Goal: Transaction & Acquisition: Purchase product/service

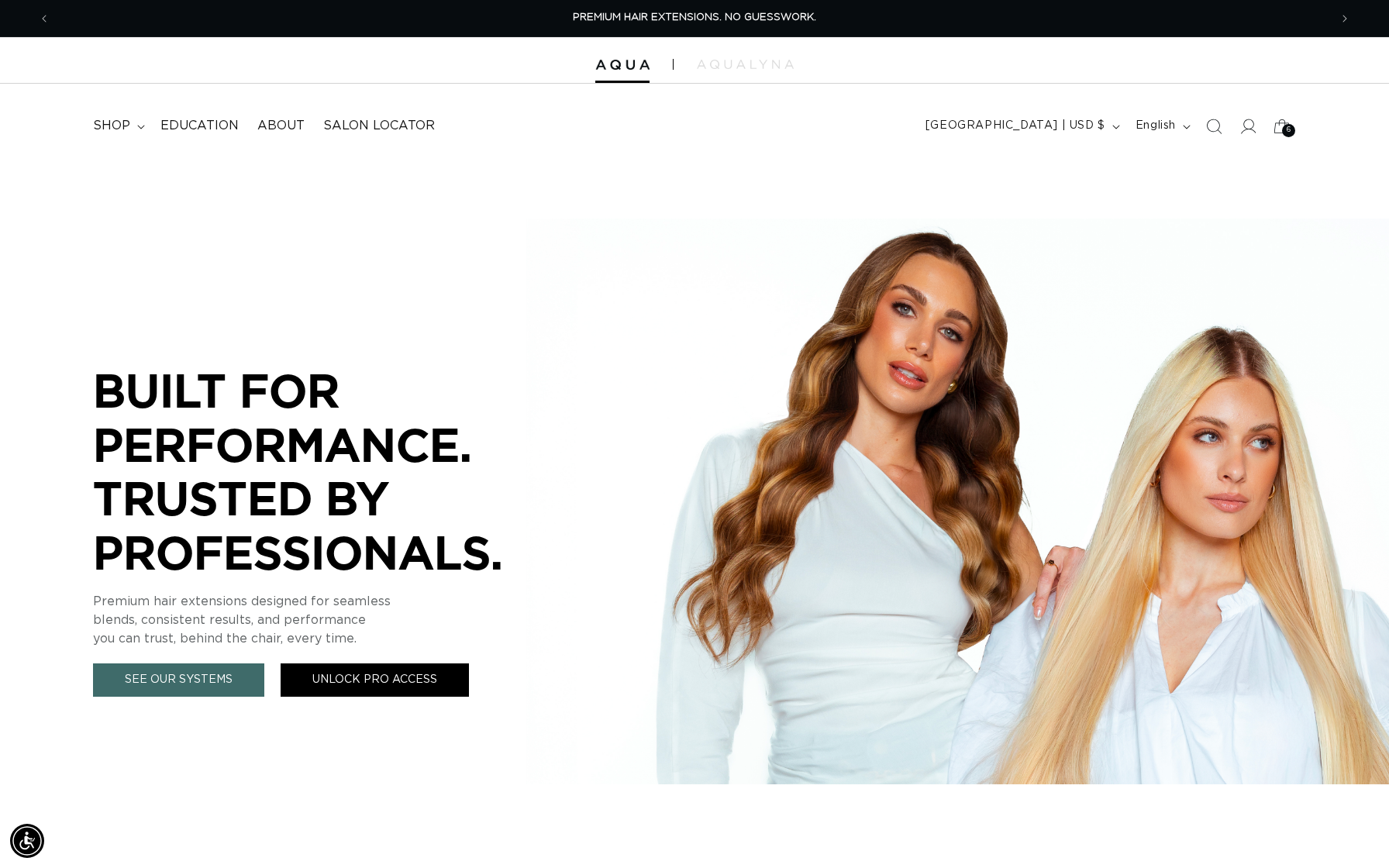
click at [365, 680] on link "Unlock Pro Access" at bounding box center [374, 680] width 188 height 34
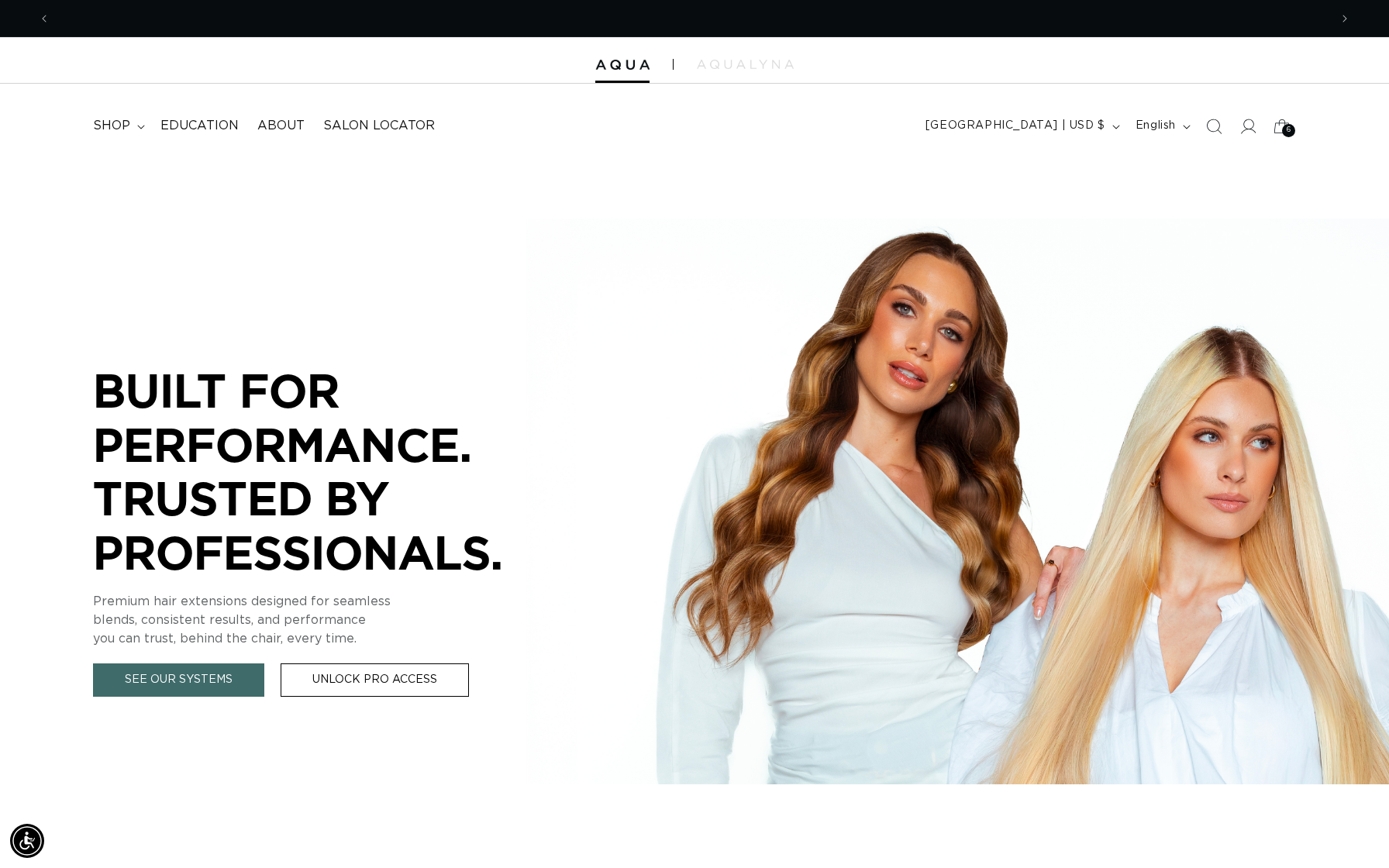
scroll to position [0, 1278]
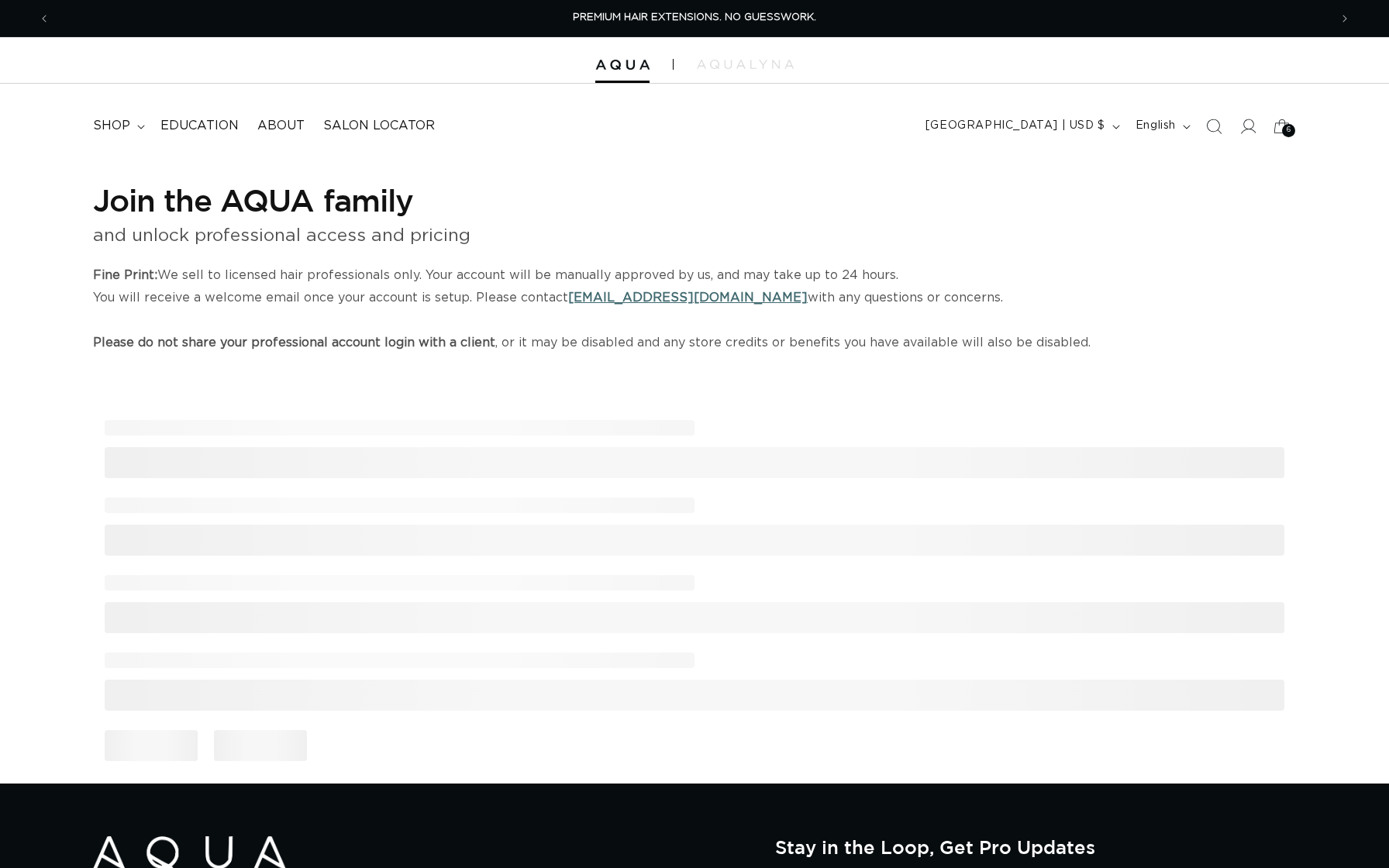
select select "US"
select select "[GEOGRAPHIC_DATA]"
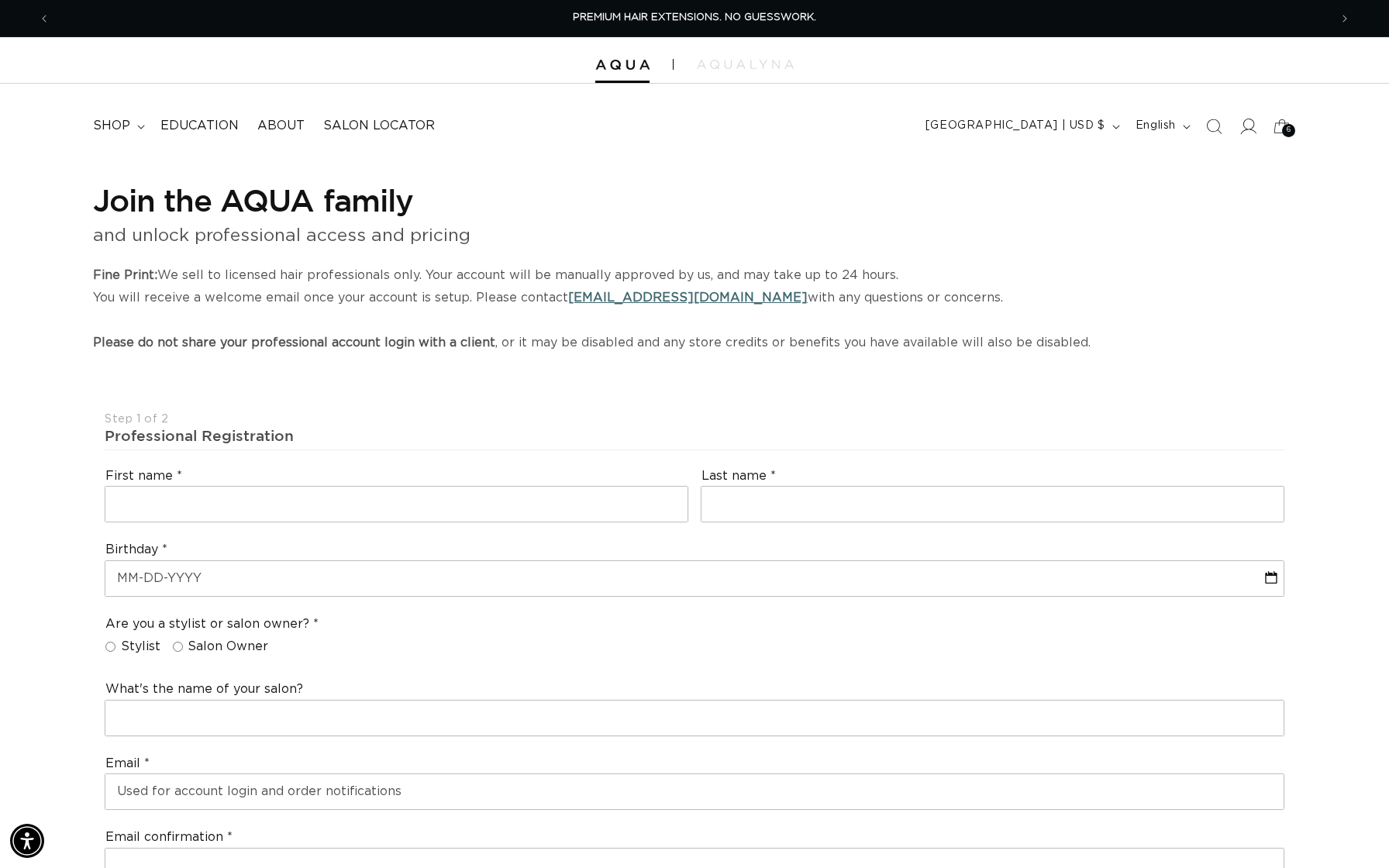
click at [1237, 132] on span at bounding box center [1247, 126] width 34 height 34
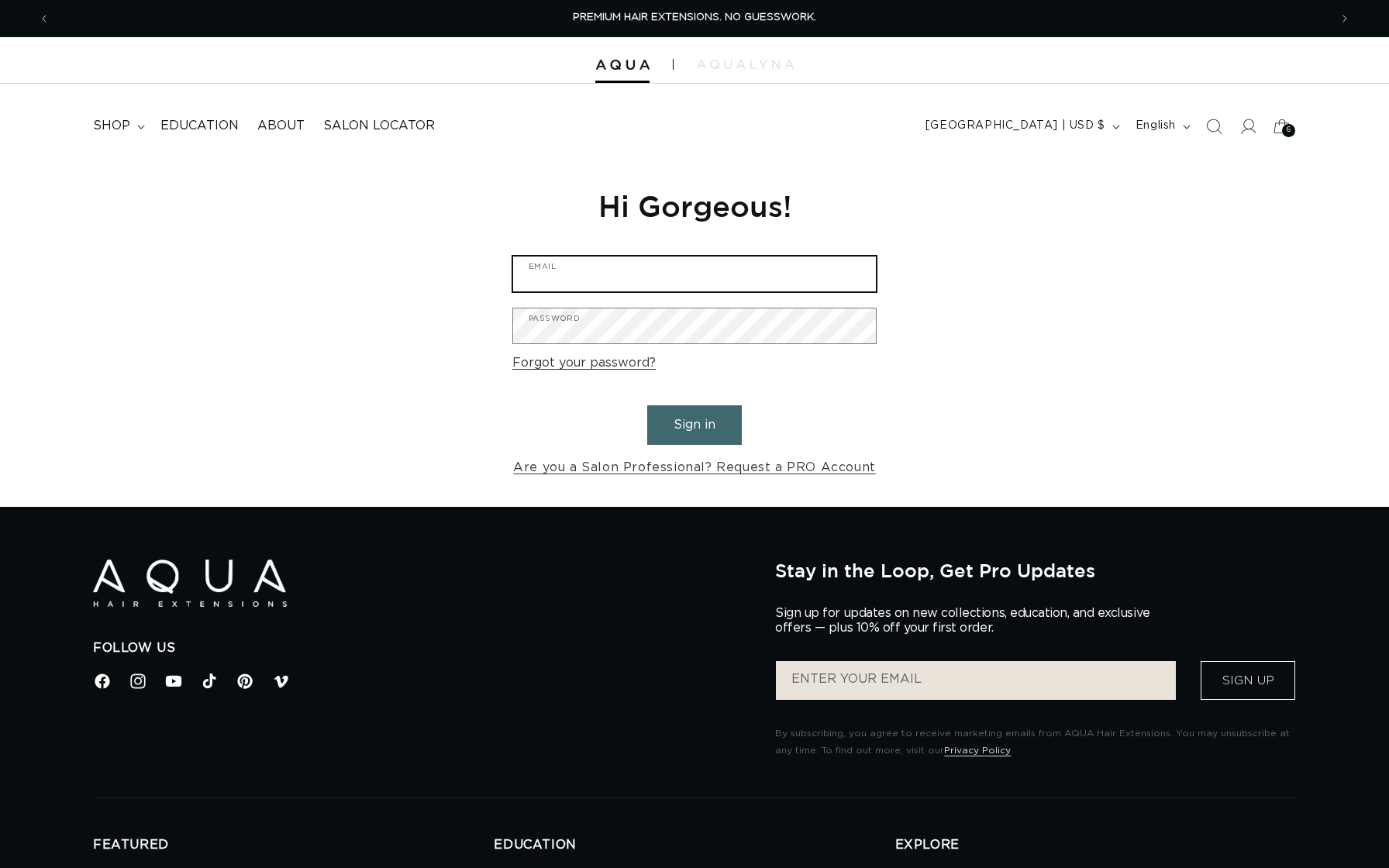
click at [710, 269] on input "Email" at bounding box center [694, 274] width 363 height 35
type input "hi@aquahairextensions.com"
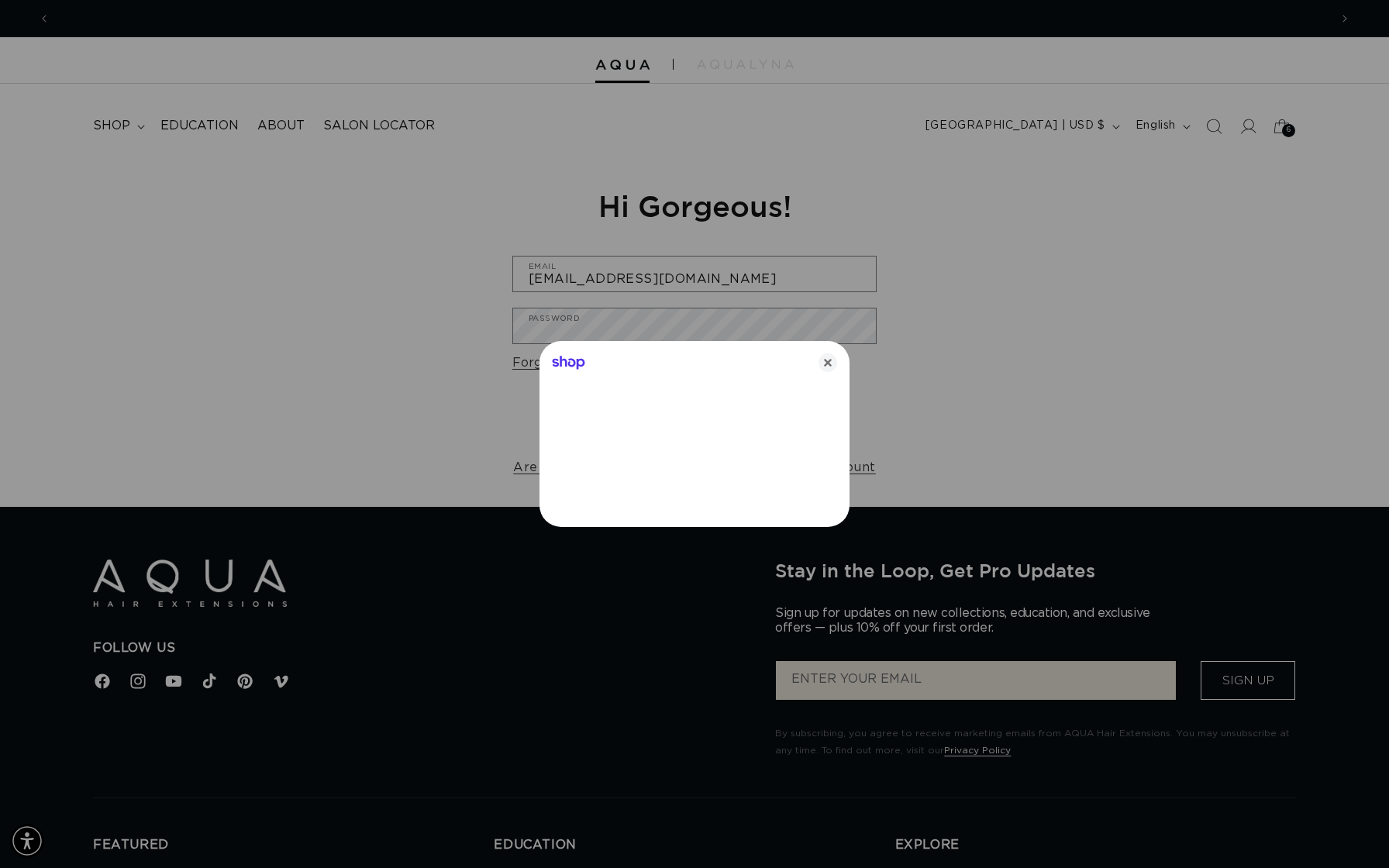
scroll to position [0, 1278]
click at [825, 361] on icon "Close" at bounding box center [828, 363] width 18 height 18
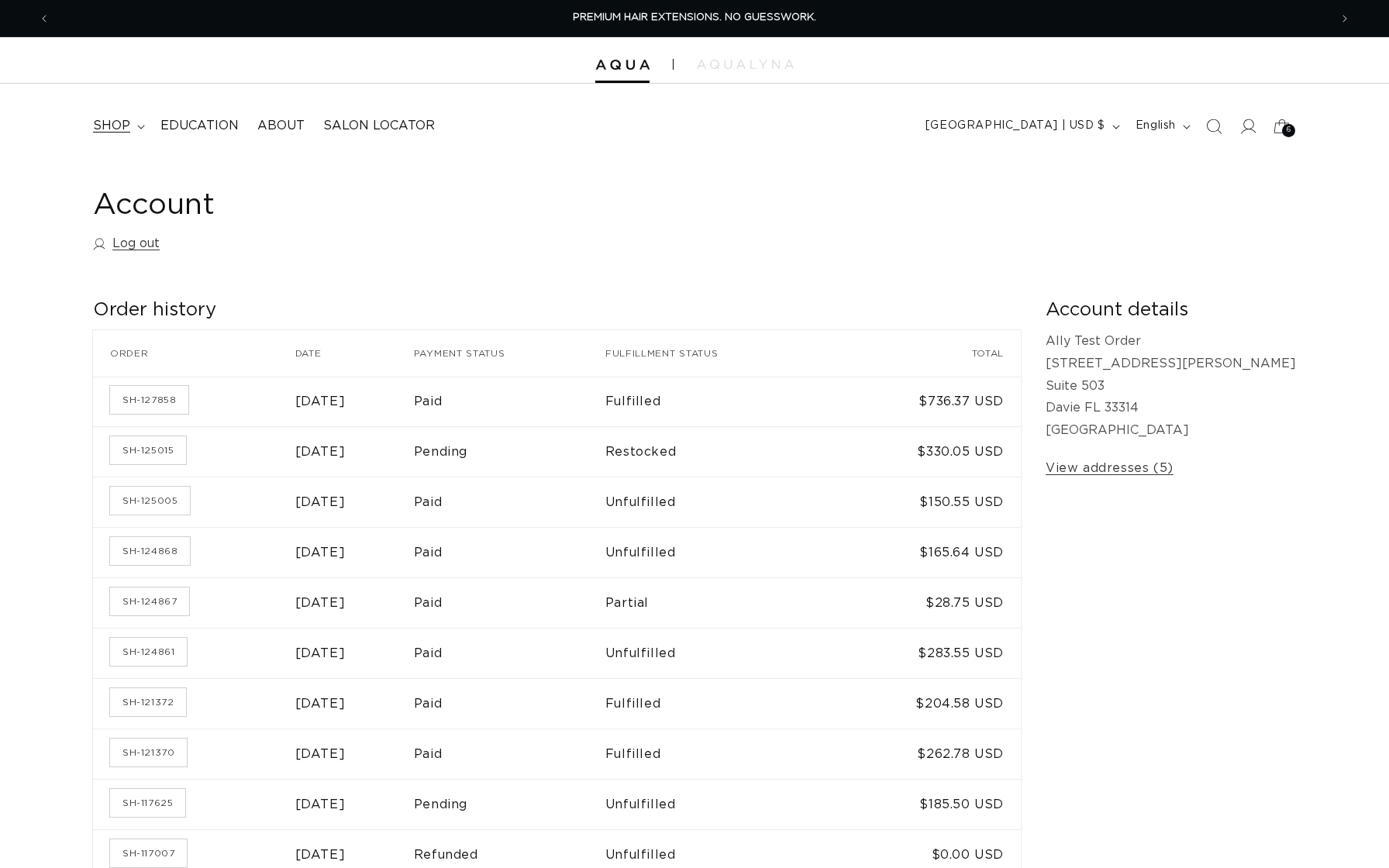
click at [126, 129] on span "shop" at bounding box center [111, 126] width 37 height 16
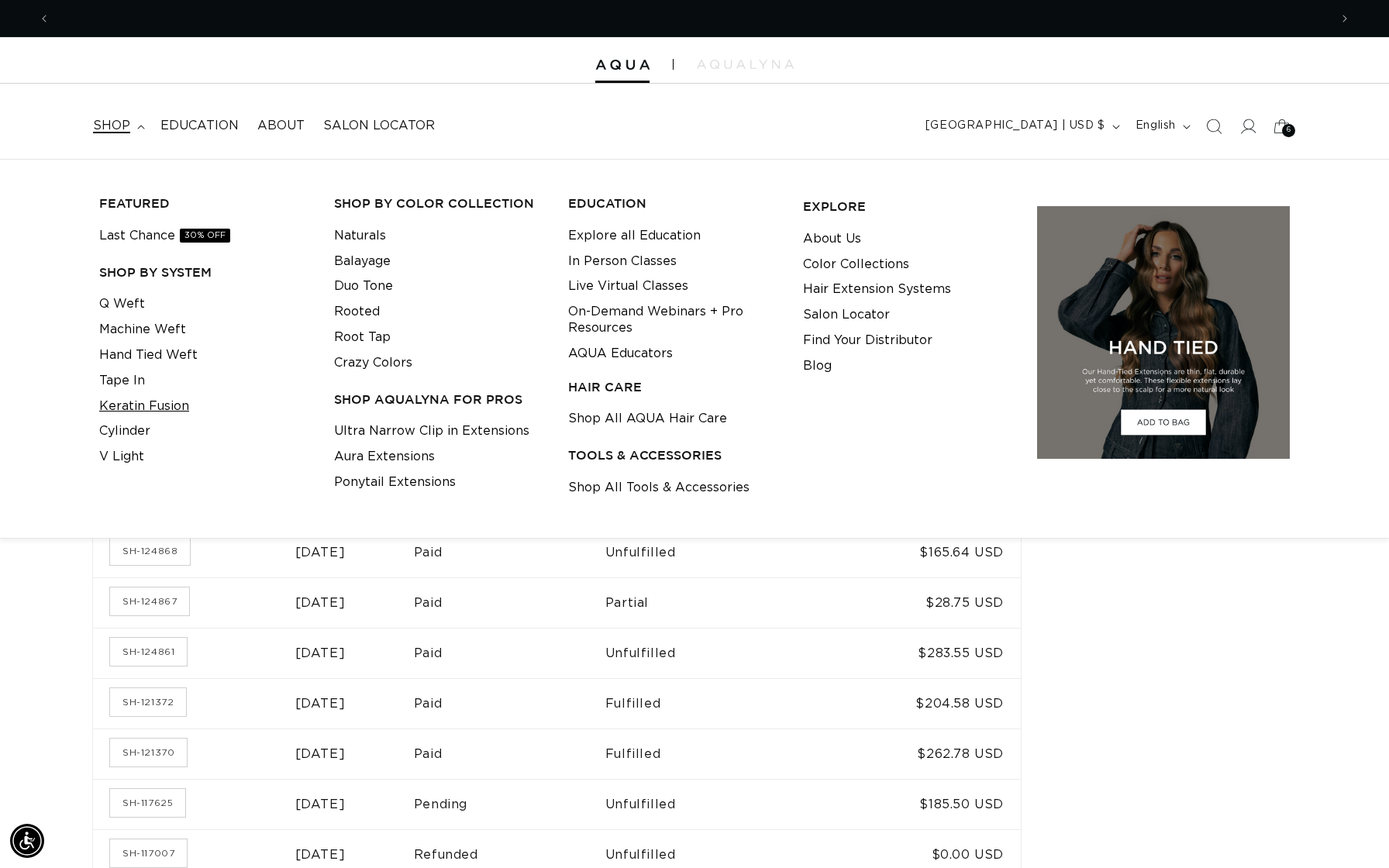
scroll to position [0, 1278]
click at [121, 399] on link "Keratin Fusion" at bounding box center [143, 406] width 90 height 26
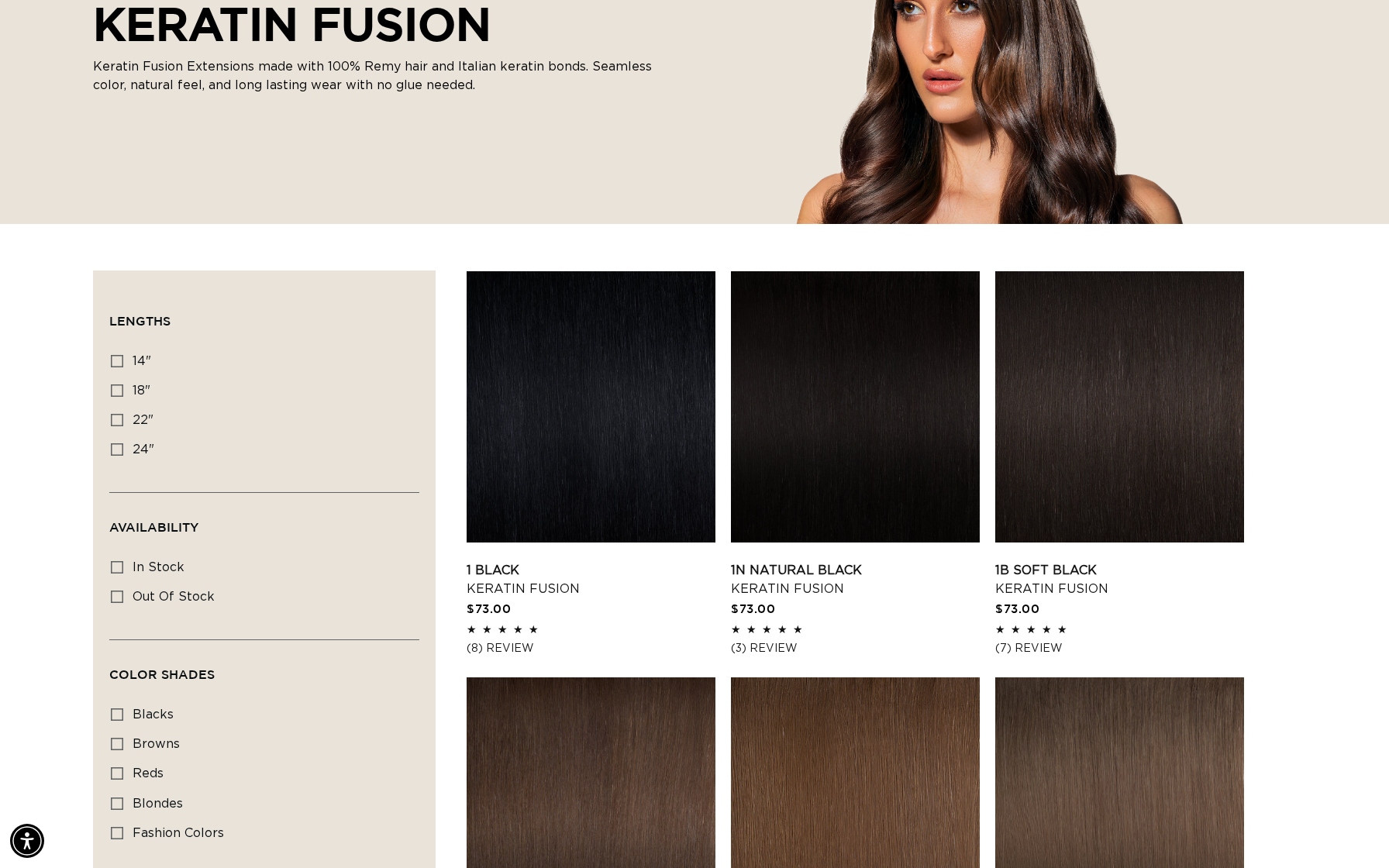
scroll to position [285, 0]
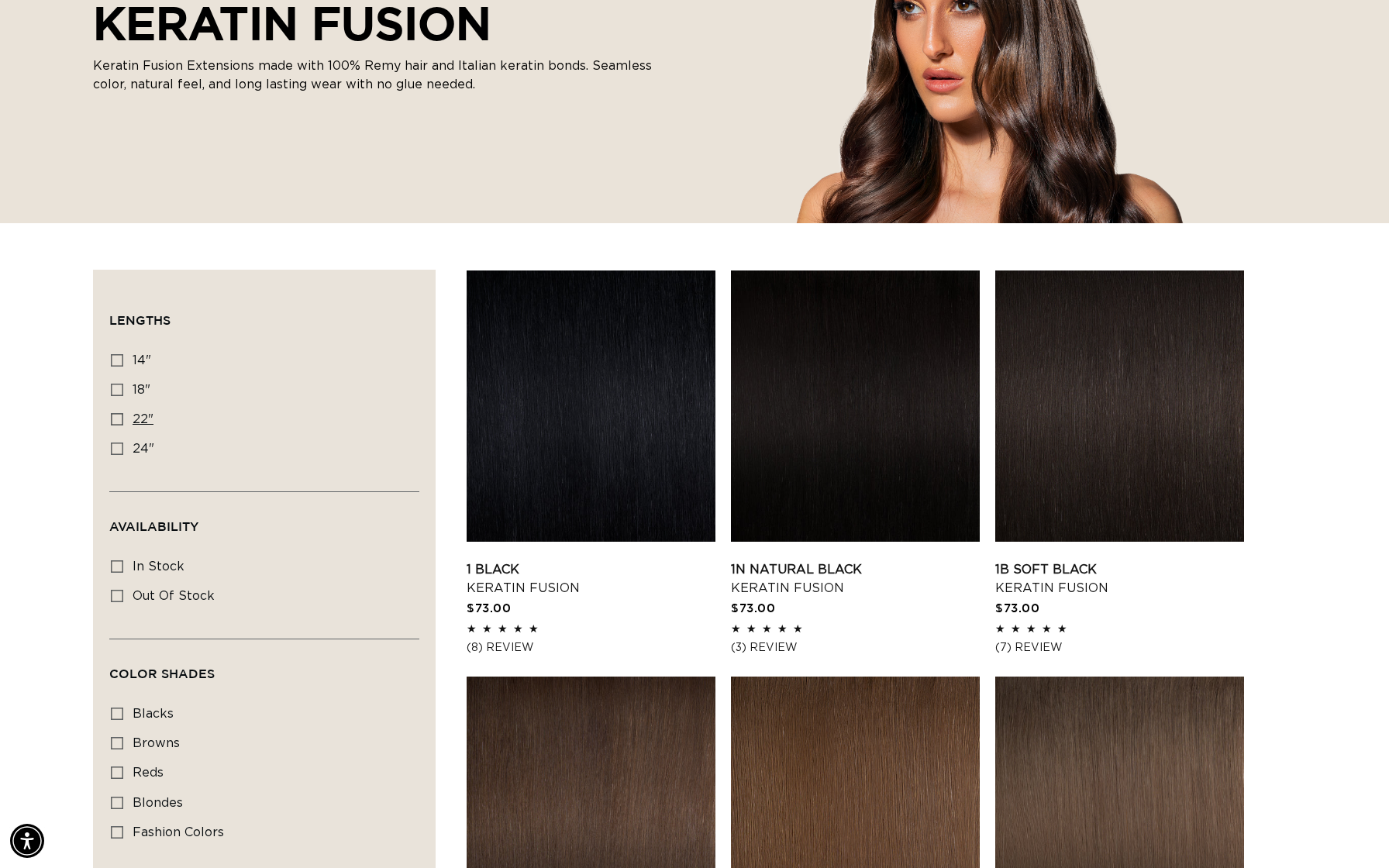
click at [121, 418] on icon at bounding box center [116, 419] width 13 height 13
click at [121, 418] on input "22" 22" (34 products)" at bounding box center [116, 419] width 13 height 13
checkbox input "true"
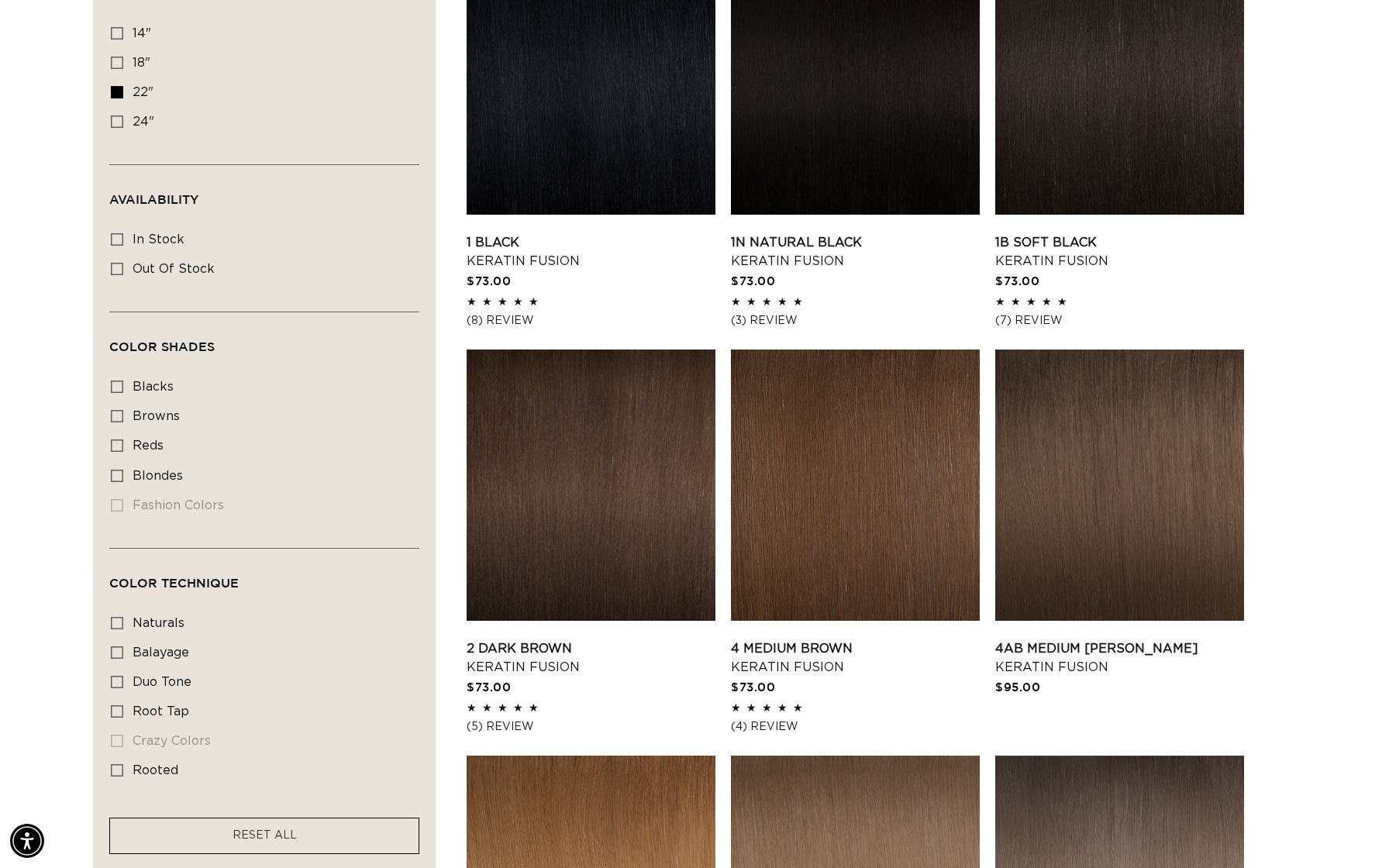
scroll to position [618, 0]
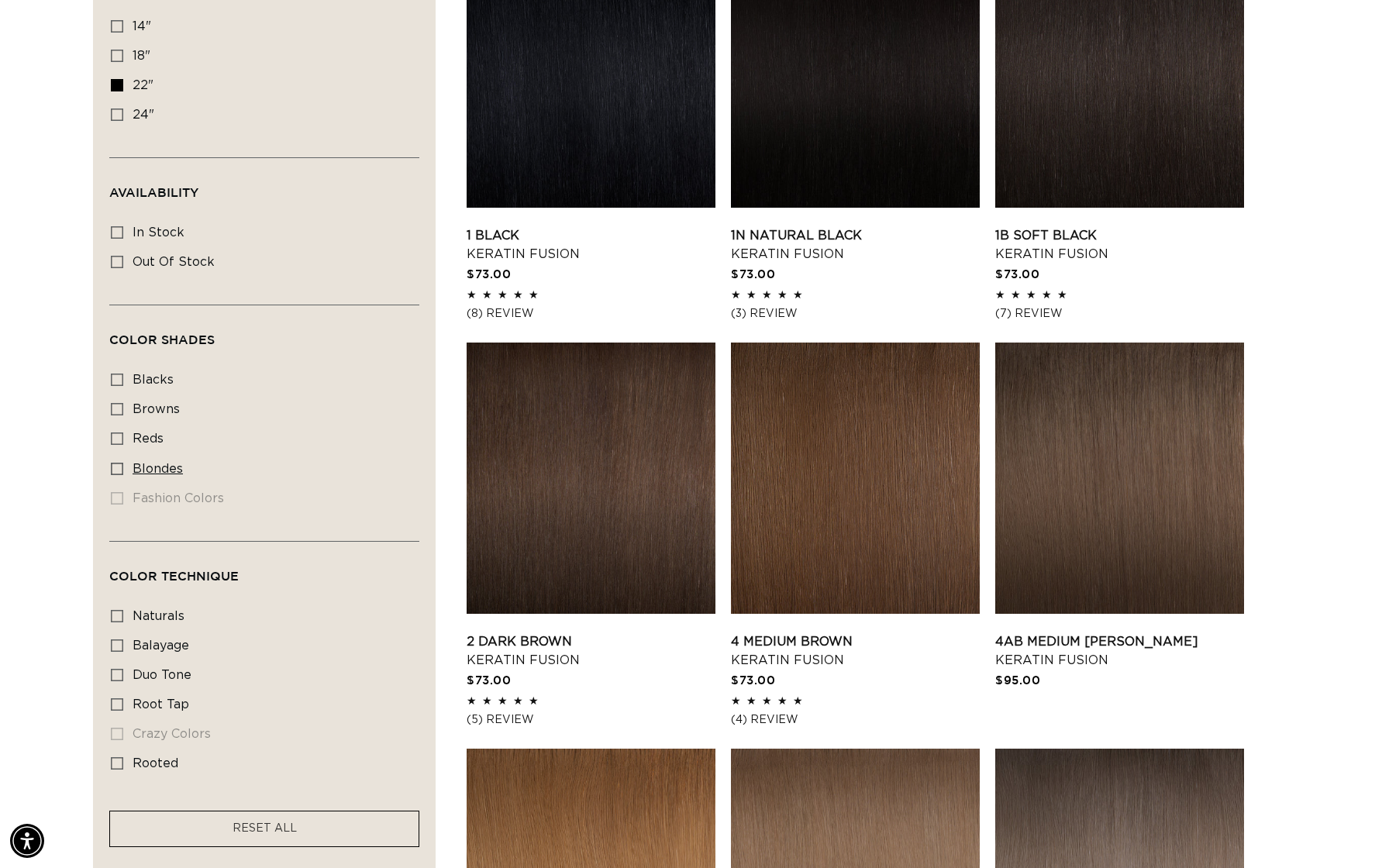
click at [116, 462] on icon at bounding box center [116, 468] width 13 height 13
click at [116, 462] on input "blondes blondes (25 products)" at bounding box center [116, 468] width 13 height 13
checkbox input "true"
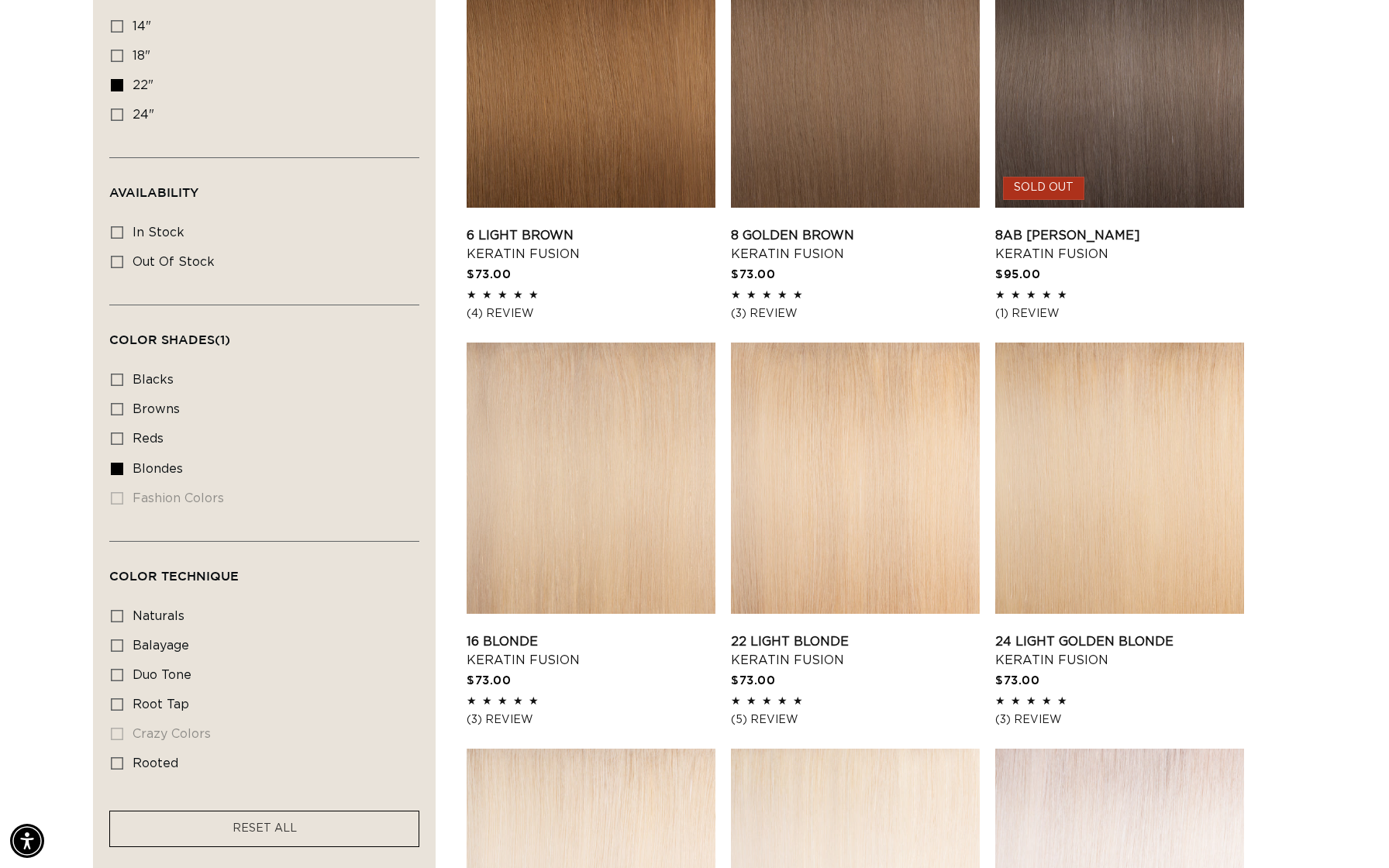
click at [137, 758] on span "rooted" at bounding box center [155, 763] width 46 height 13
click at [123, 758] on input "rooted rooted (2 products)" at bounding box center [116, 763] width 13 height 13
checkbox input "true"
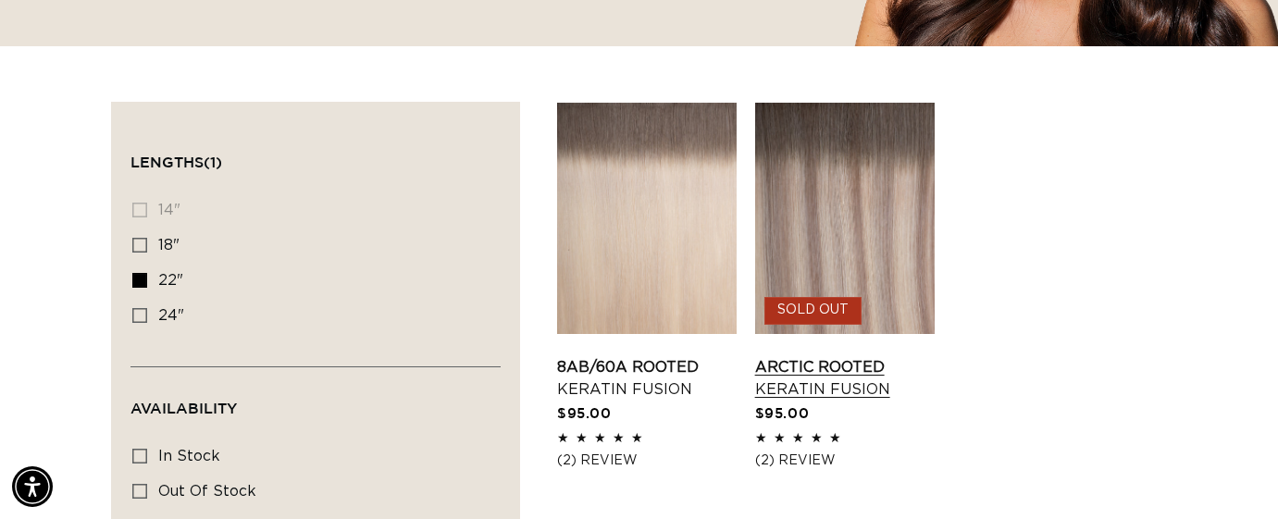
scroll to position [0, 2292]
click at [610, 356] on link "8AB/60A Rooted Keratin Fusion" at bounding box center [646, 378] width 179 height 44
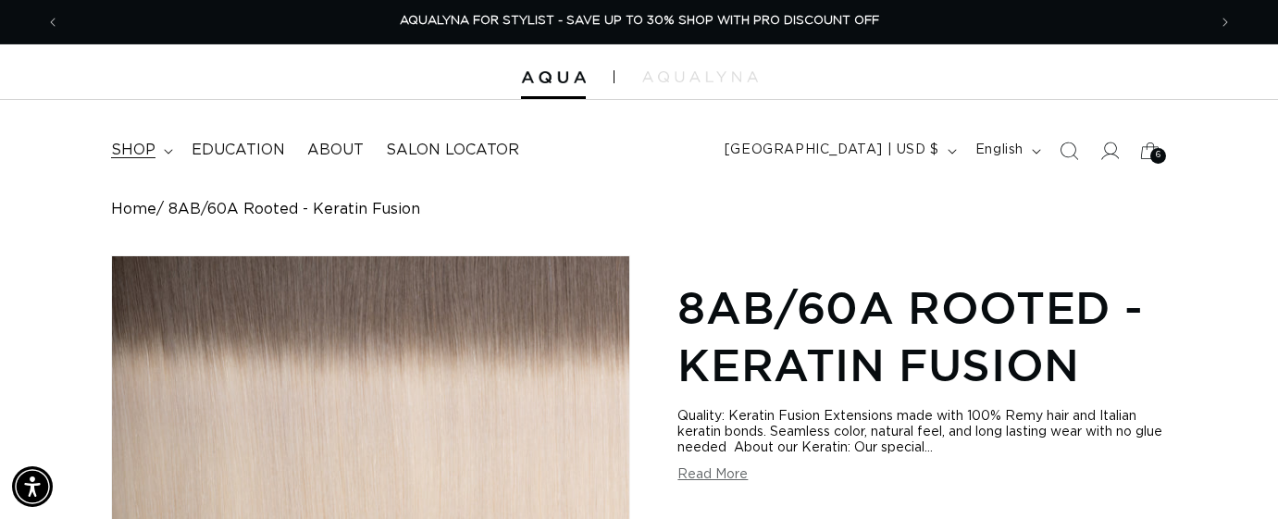
click at [142, 143] on span "shop" at bounding box center [133, 150] width 44 height 19
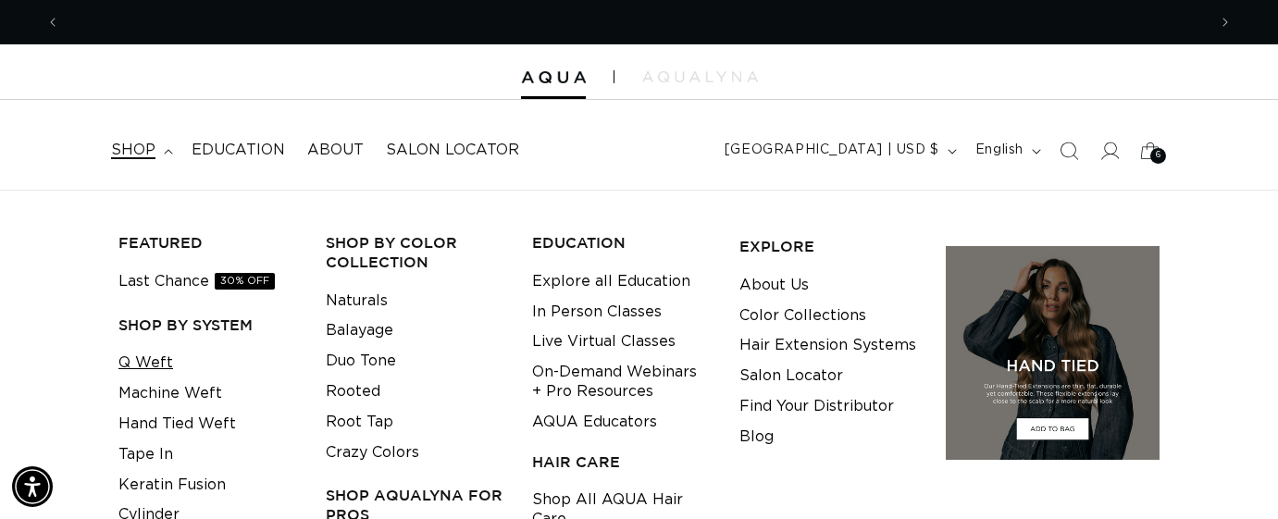
scroll to position [0, 2292]
click at [149, 367] on link "Q Weft" at bounding box center [145, 363] width 55 height 31
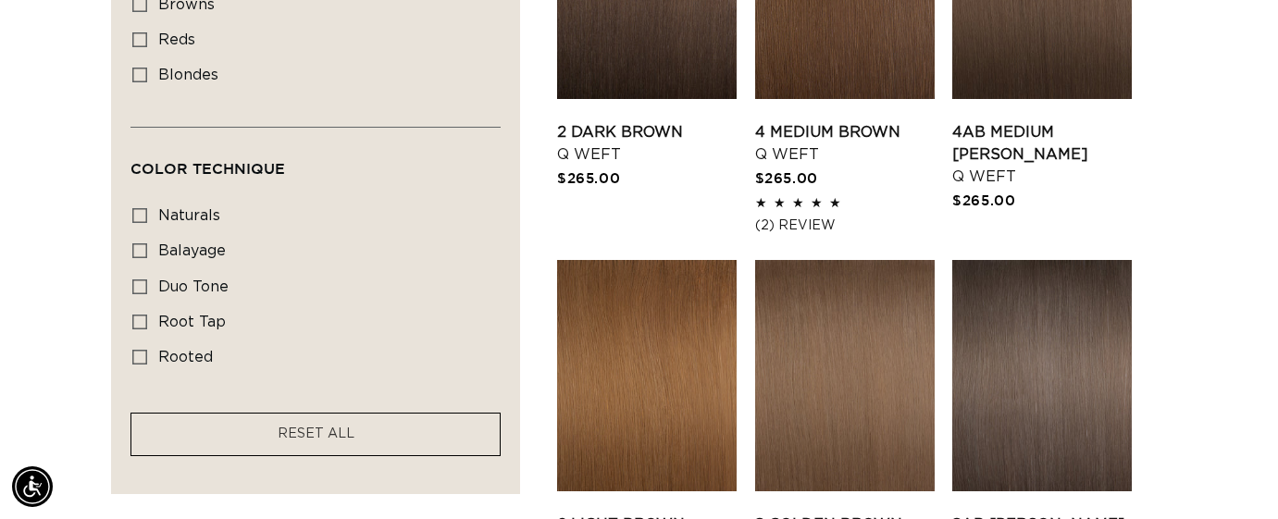
scroll to position [1189, 0]
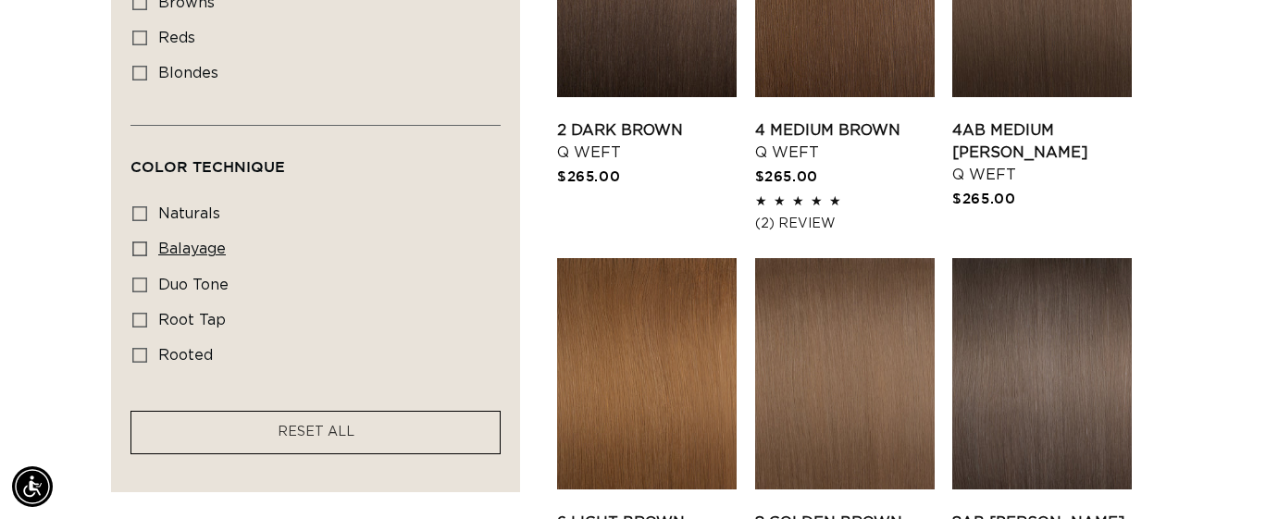
click at [144, 246] on icon at bounding box center [139, 248] width 15 height 15
click at [144, 246] on input "balayage balayage (5 products)" at bounding box center [139, 248] width 15 height 15
checkbox input "true"
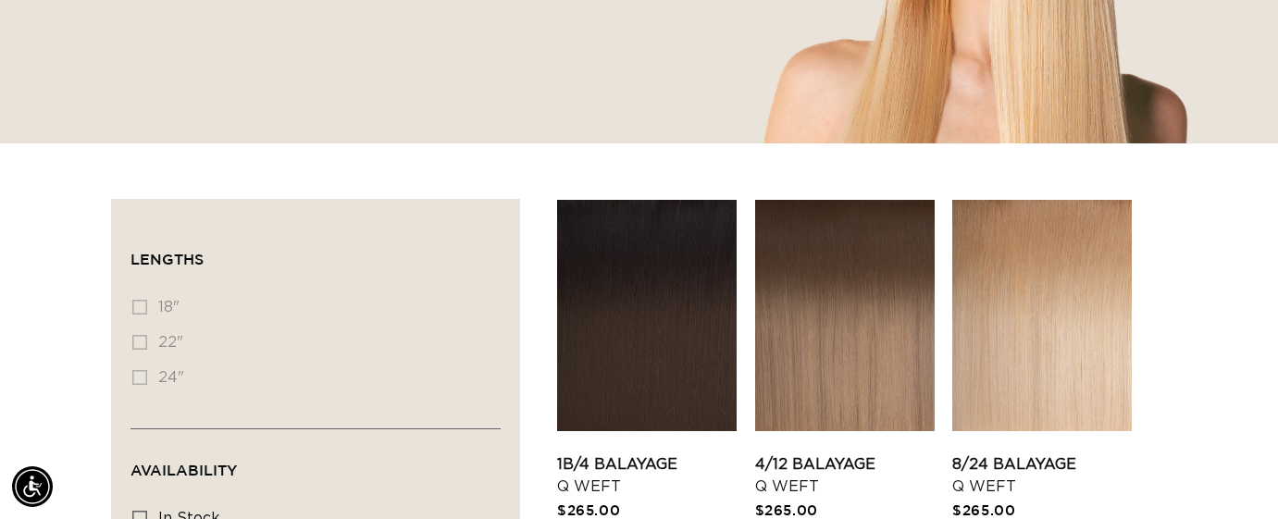
scroll to position [0, 2292]
click at [988, 453] on link "8/24 Balayage Q Weft" at bounding box center [1041, 475] width 179 height 44
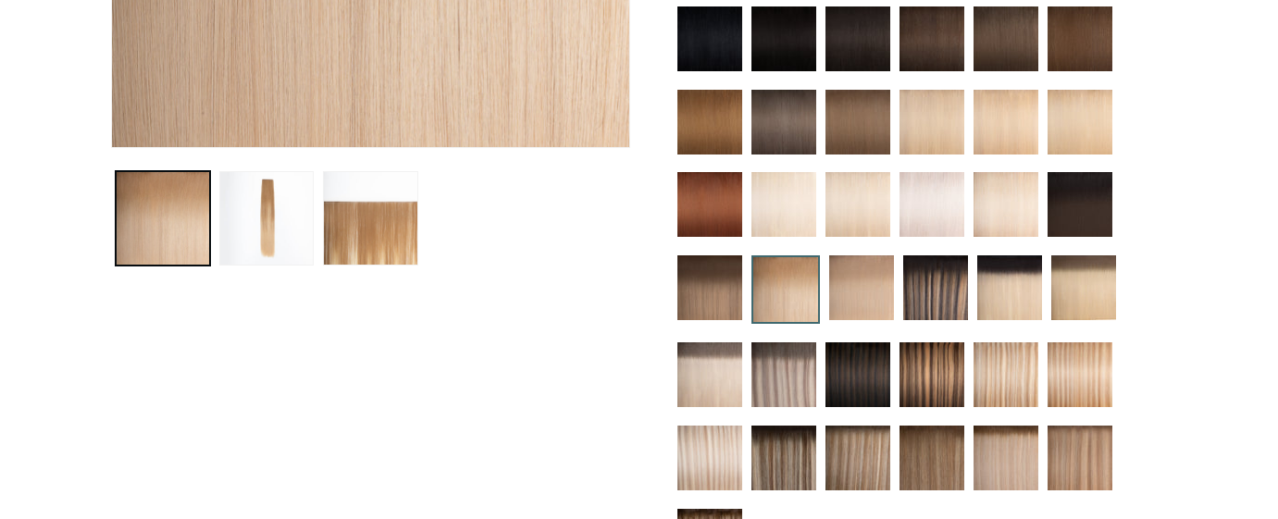
scroll to position [599, 0]
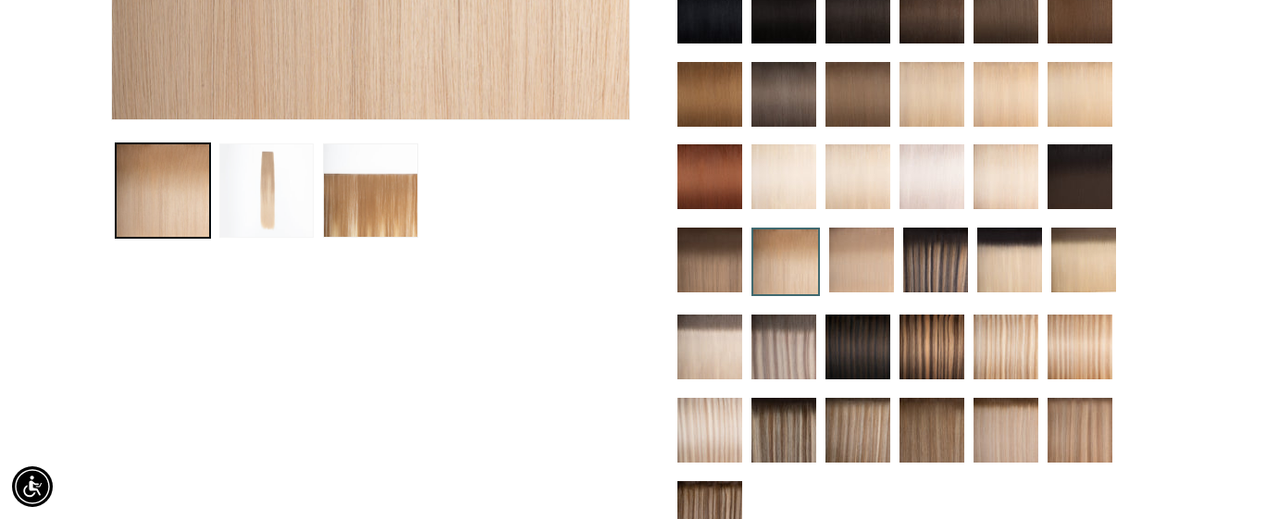
click at [281, 181] on button "Load image 2 in gallery view" at bounding box center [266, 190] width 94 height 94
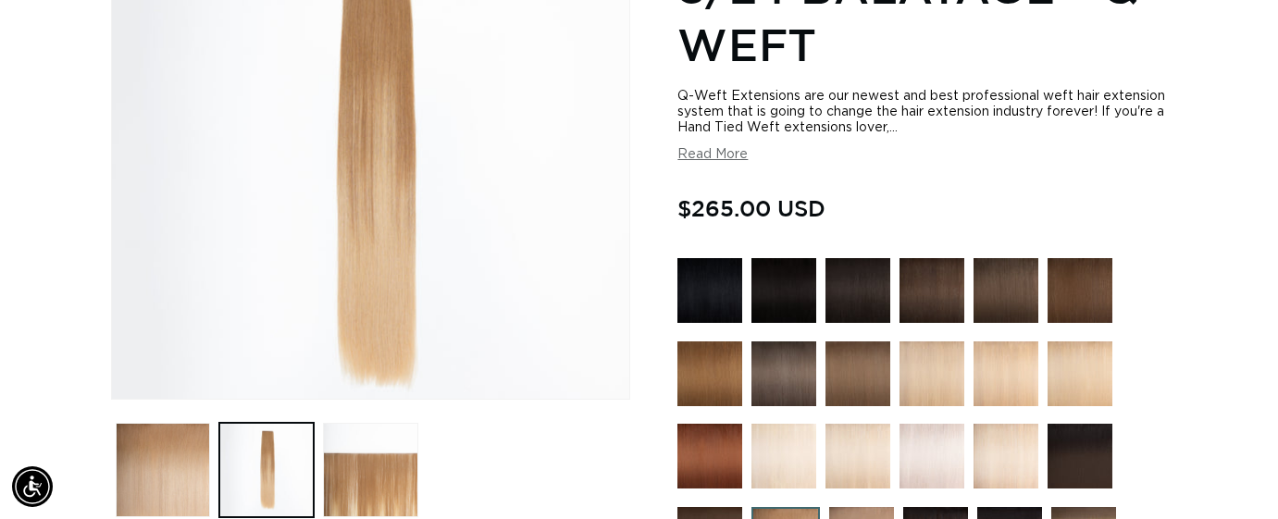
scroll to position [330, 0]
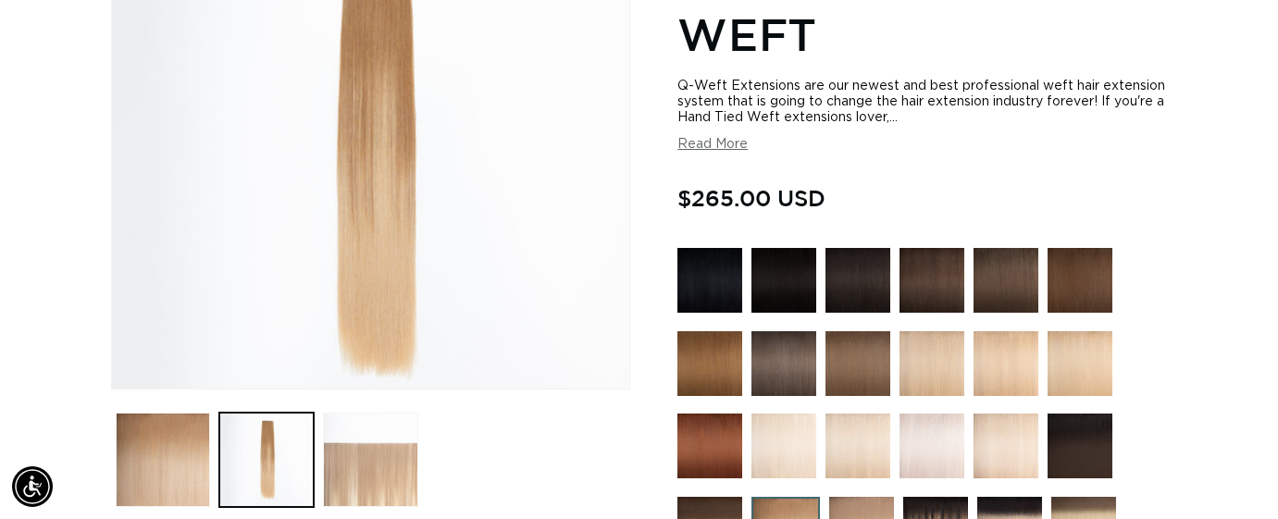
click at [354, 471] on button "Load image 3 in gallery view" at bounding box center [370, 460] width 94 height 94
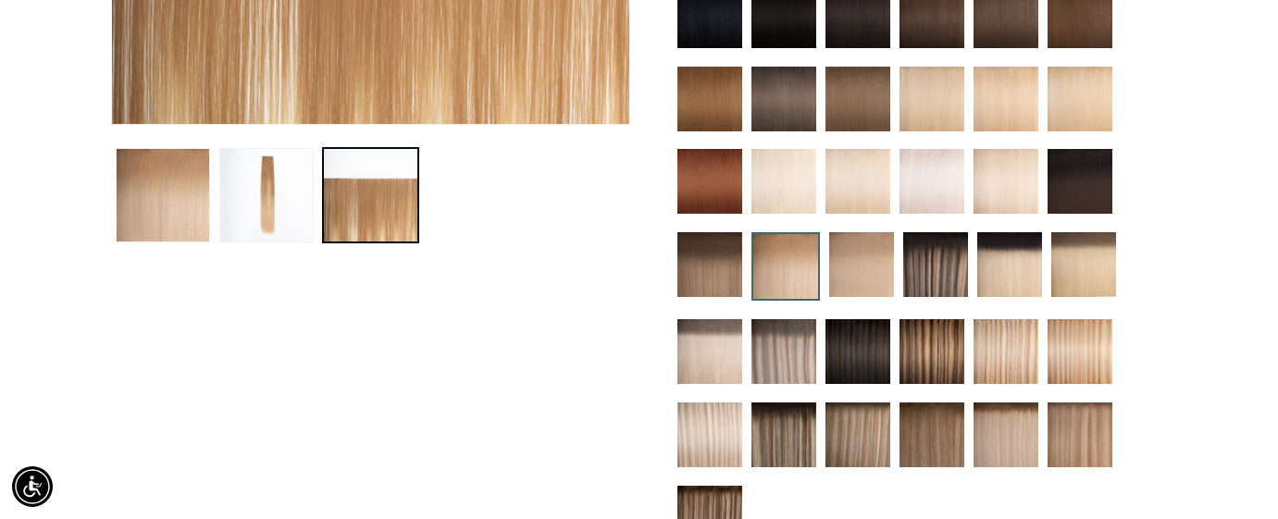
scroll to position [0, 0]
click at [997, 340] on img at bounding box center [1005, 351] width 65 height 65
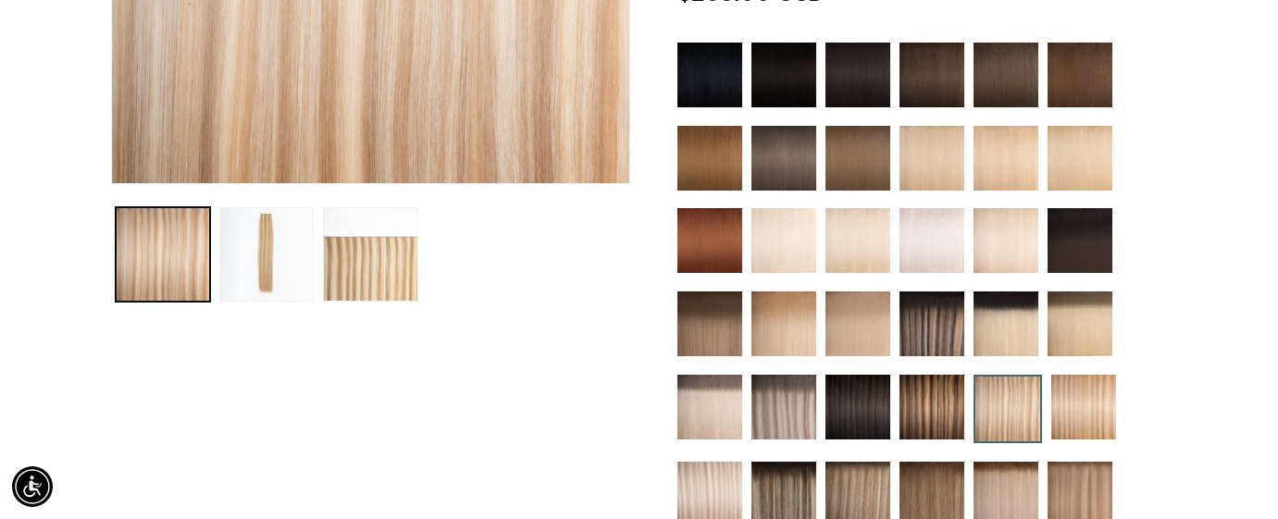
scroll to position [0, 2292]
click at [347, 238] on button "Load image 3 in gallery view" at bounding box center [370, 254] width 94 height 94
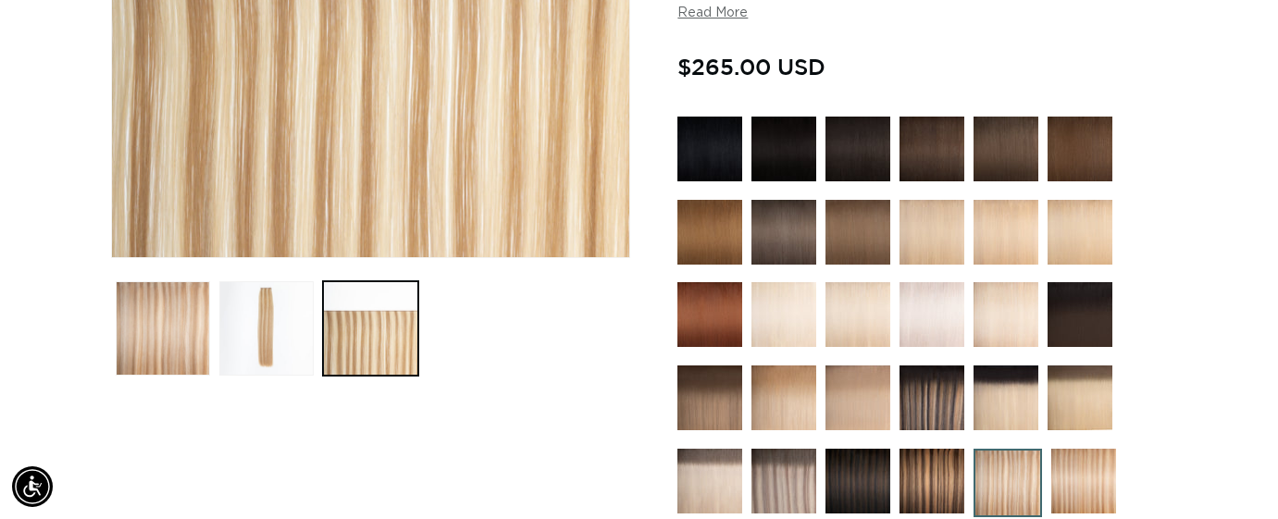
scroll to position [0, 0]
click at [260, 327] on button "Load image 2 in gallery view" at bounding box center [266, 328] width 94 height 94
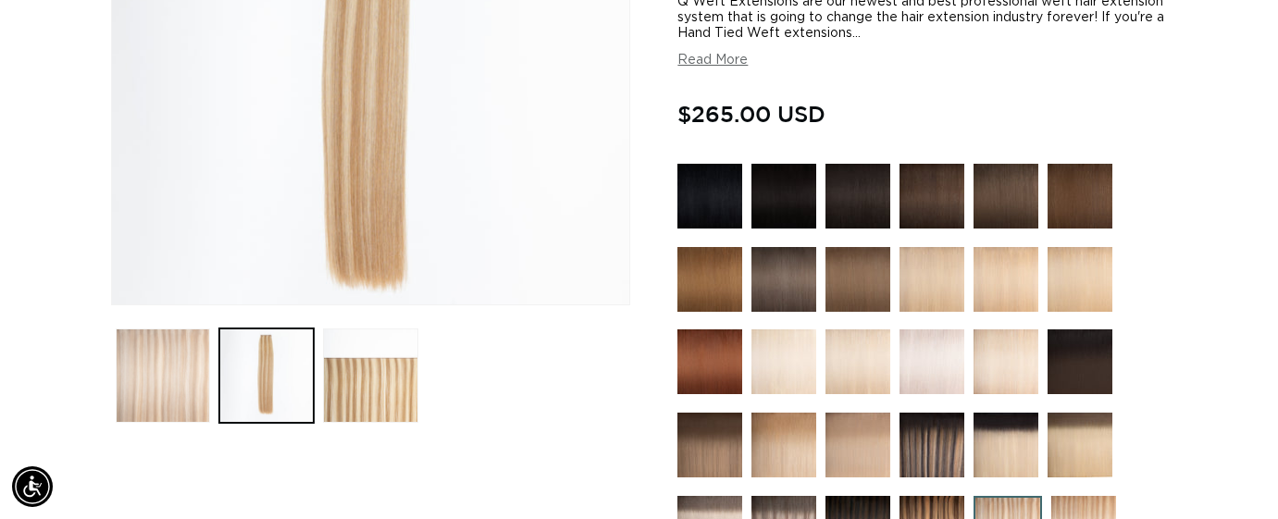
click at [171, 384] on button "Load image 1 in gallery view" at bounding box center [163, 375] width 94 height 94
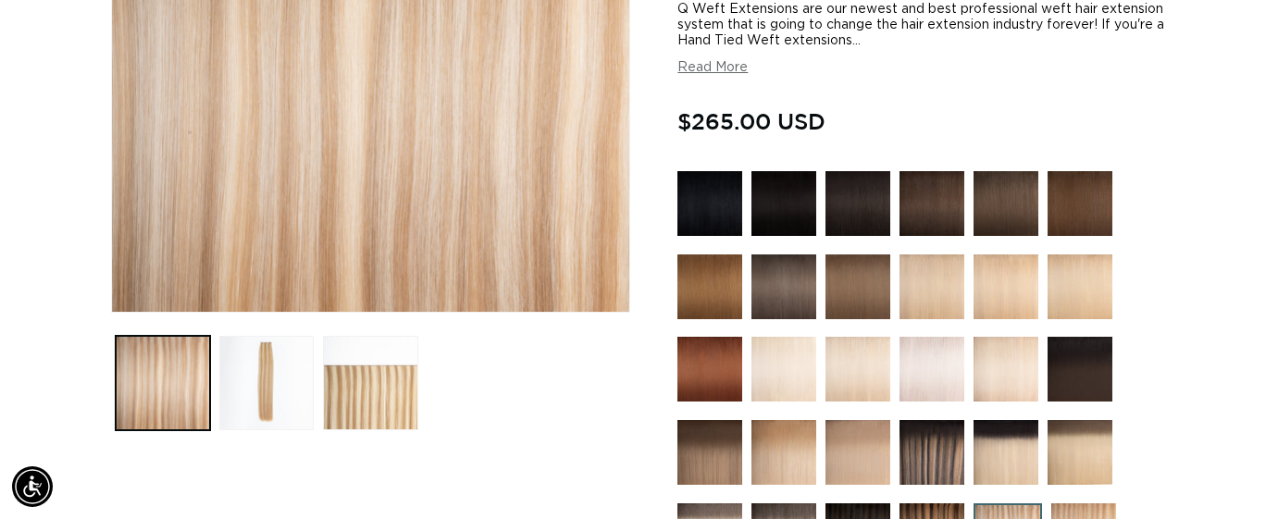
click at [1096, 451] on img at bounding box center [1079, 452] width 65 height 65
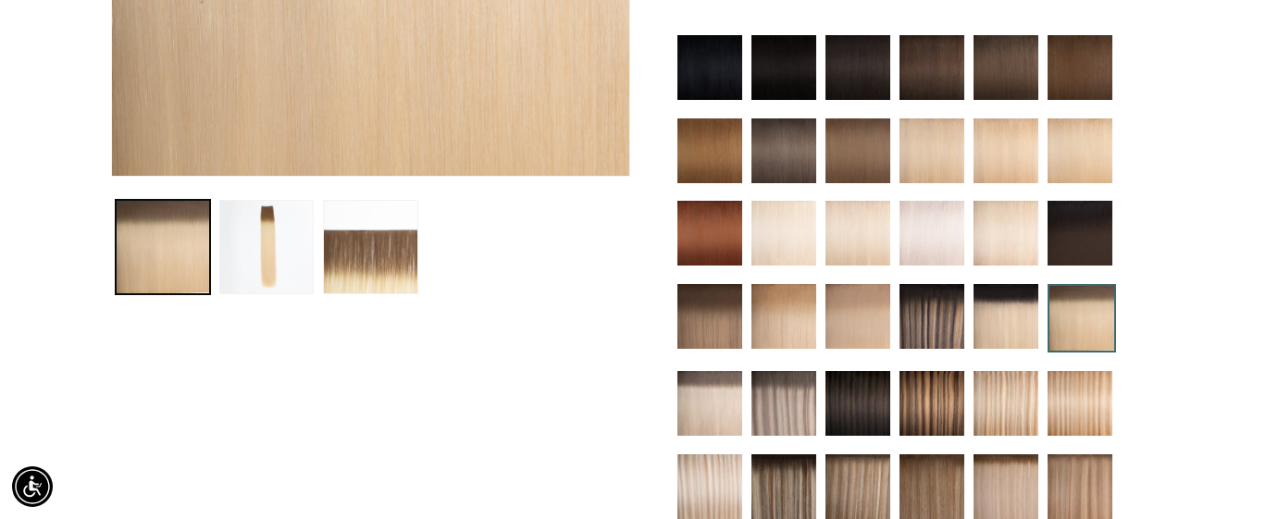
scroll to position [0, 1146]
click at [1005, 395] on img at bounding box center [1005, 403] width 65 height 65
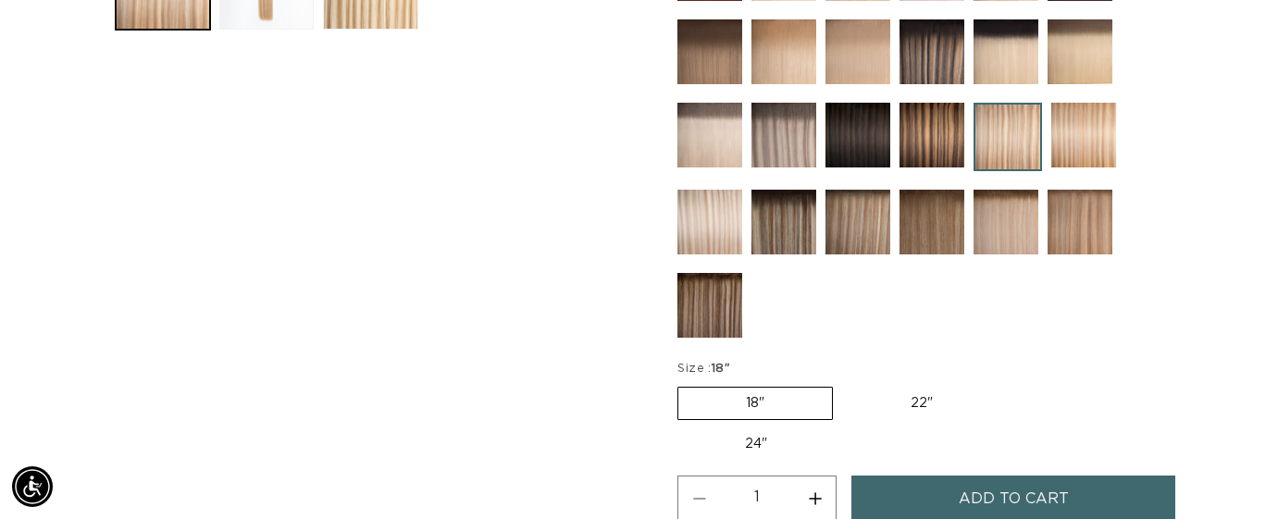
scroll to position [0, 1146]
click at [1090, 132] on img at bounding box center [1083, 135] width 65 height 65
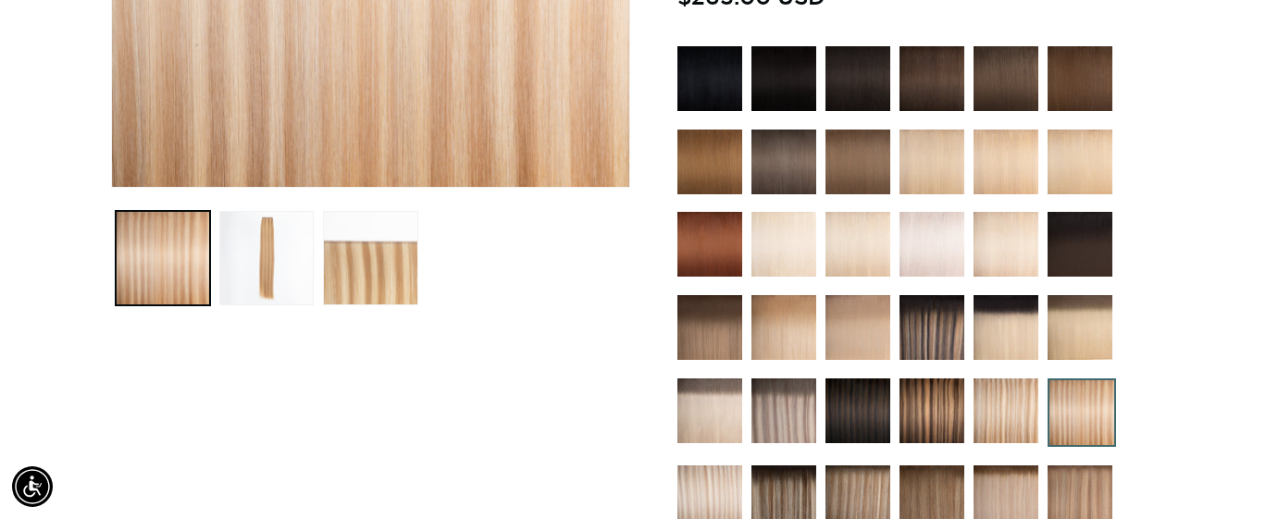
click at [1078, 303] on img at bounding box center [1079, 327] width 65 height 65
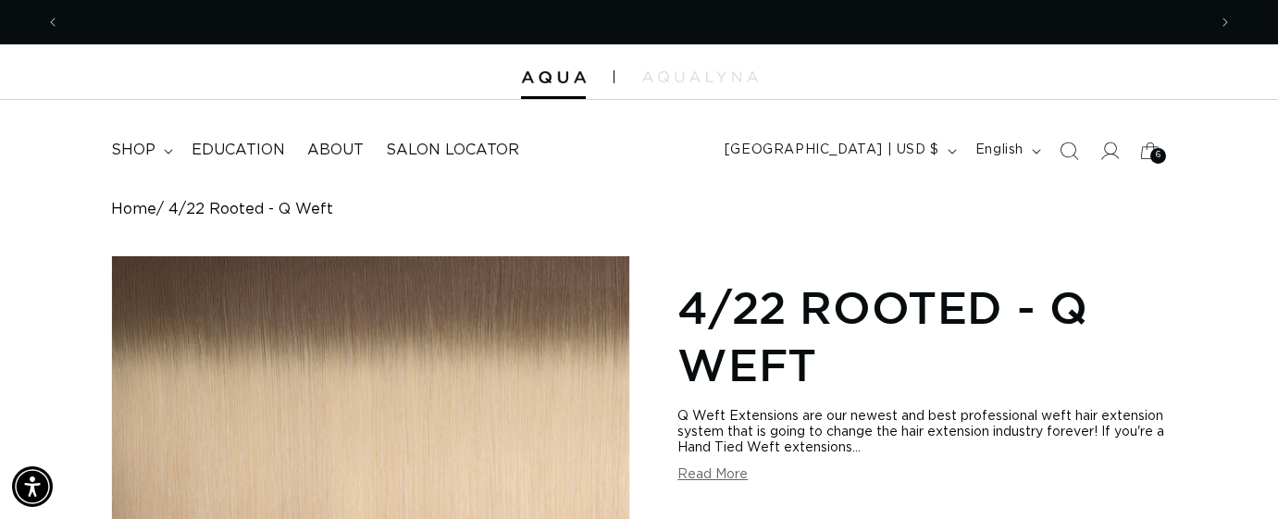
scroll to position [0, 1146]
